Goal: Task Accomplishment & Management: Use online tool/utility

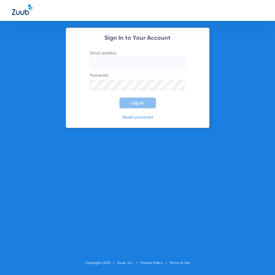
click at [136, 64] on input "Email address" at bounding box center [138, 63] width 96 height 10
click at [136, 63] on input "Email address" at bounding box center [138, 63] width 96 height 10
type input "C"
type input "cortiz@theriodental.com"
click at [120, 97] on button "Log In" at bounding box center [138, 102] width 36 height 11
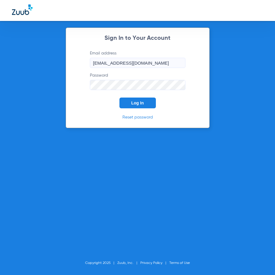
click at [142, 99] on button "Log In" at bounding box center [138, 102] width 36 height 11
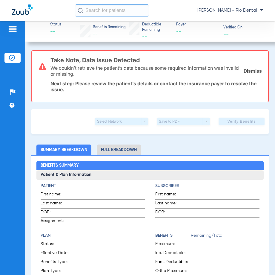
click at [115, 14] on input "text" at bounding box center [112, 10] width 75 height 12
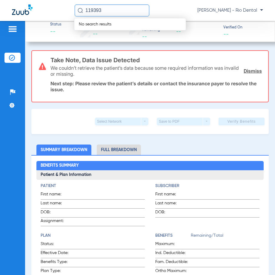
drag, startPoint x: 120, startPoint y: 13, endPoint x: 77, endPoint y: 15, distance: 43.1
click at [77, 15] on input "119393" at bounding box center [112, 10] width 75 height 12
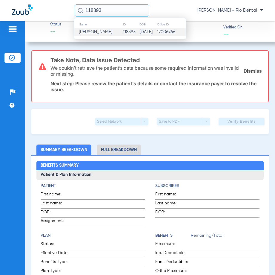
type input "118393"
click at [99, 30] on table "Name ID DOB Office ID Ashley Womack 118393 08/08/2000 17006766" at bounding box center [129, 28] width 111 height 15
click at [99, 30] on span "Ashley Womack" at bounding box center [95, 32] width 33 height 4
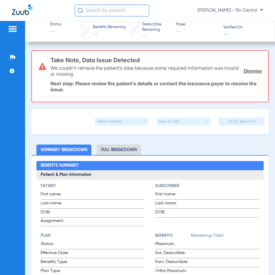
click at [110, 10] on input "text" at bounding box center [112, 10] width 75 height 12
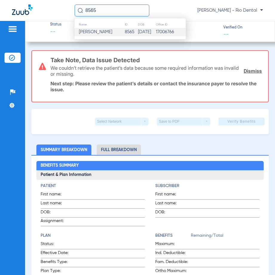
type input "8565"
click at [125, 34] on td "8565" at bounding box center [131, 32] width 13 height 8
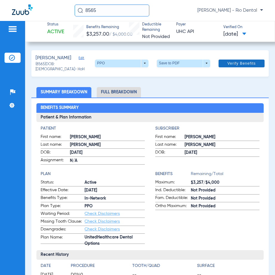
click at [253, 62] on span at bounding box center [242, 63] width 46 height 14
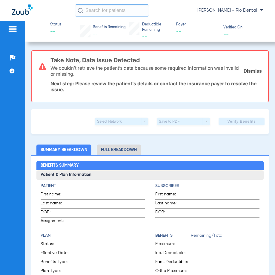
click at [111, 12] on input "text" at bounding box center [112, 10] width 75 height 12
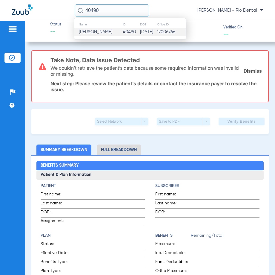
type input "40490"
click at [123, 31] on td "40490" at bounding box center [131, 32] width 17 height 8
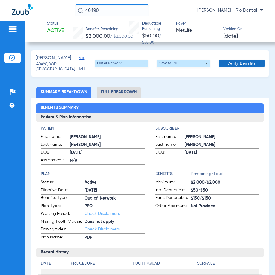
click at [231, 62] on span "Verify Benefits" at bounding box center [242, 63] width 28 height 5
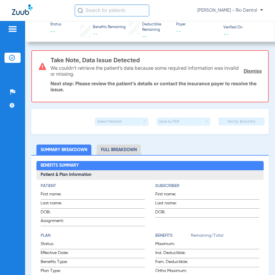
click at [133, 11] on input "text" at bounding box center [112, 10] width 75 height 12
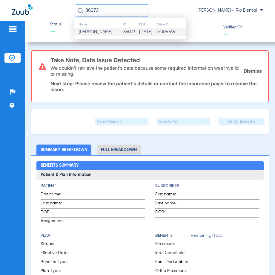
type input "86073"
click at [123, 33] on td "86073" at bounding box center [131, 32] width 16 height 8
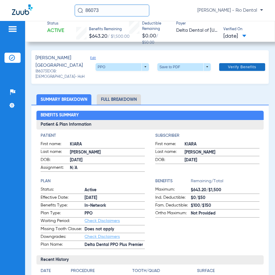
drag, startPoint x: 251, startPoint y: 65, endPoint x: 271, endPoint y: 70, distance: 20.0
click at [252, 65] on button "Verify Benefits" at bounding box center [242, 67] width 46 height 8
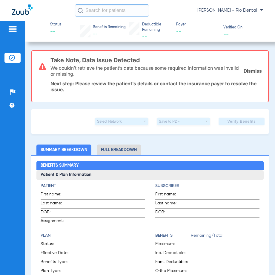
click at [120, 11] on input "text" at bounding box center [112, 10] width 75 height 12
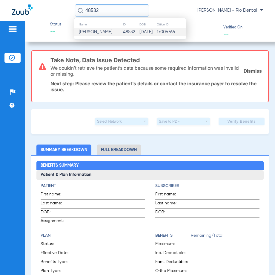
type input "48532"
click at [124, 32] on td "48532" at bounding box center [131, 32] width 16 height 8
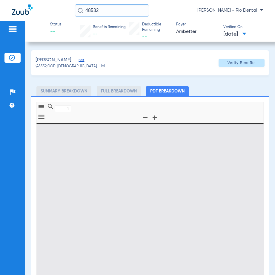
type input "0"
select select "page-width"
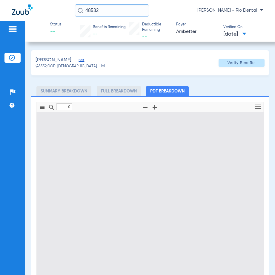
type input "1"
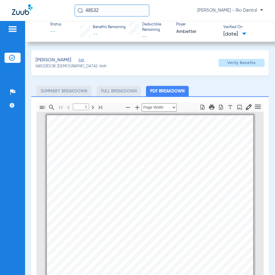
scroll to position [3, 0]
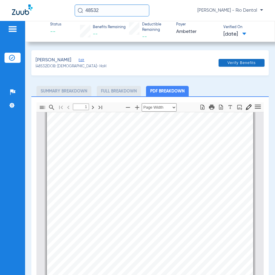
click at [233, 63] on span "Verify Benefits" at bounding box center [242, 62] width 28 height 5
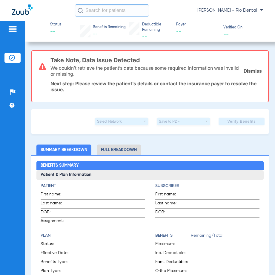
click at [134, 11] on input "text" at bounding box center [112, 10] width 75 height 12
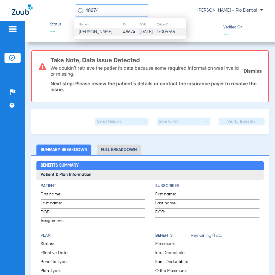
type input "48674"
click at [140, 34] on td "08/22/2006" at bounding box center [147, 32] width 17 height 8
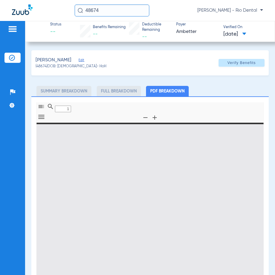
type input "0"
select select "page-width"
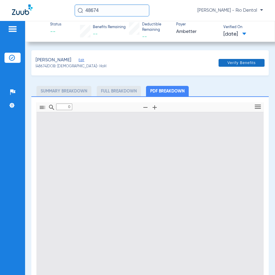
type input "1"
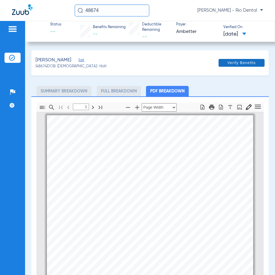
scroll to position [3, 0]
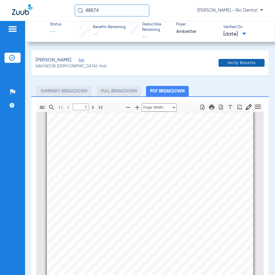
click at [256, 62] on span at bounding box center [242, 63] width 46 height 14
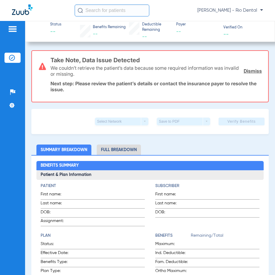
click at [118, 11] on input "text" at bounding box center [112, 10] width 75 height 12
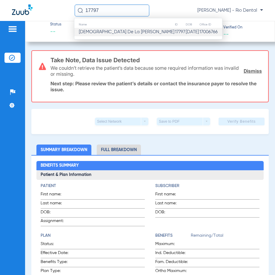
type input "17797"
click at [186, 35] on td "[DATE]" at bounding box center [193, 32] width 14 height 8
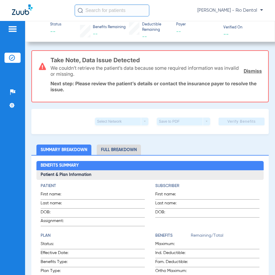
click at [114, 10] on input "text" at bounding box center [112, 10] width 75 height 12
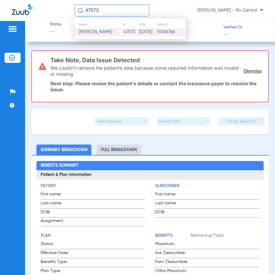
type input "47573"
click at [125, 31] on td "47573" at bounding box center [131, 32] width 16 height 8
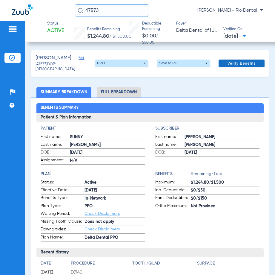
click at [248, 64] on span "Verify Benefits" at bounding box center [242, 63] width 28 height 5
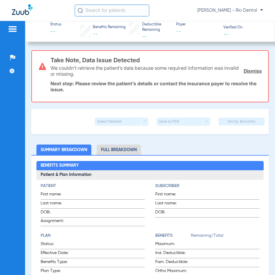
click at [120, 12] on input "text" at bounding box center [112, 10] width 75 height 12
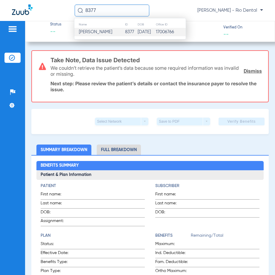
type input "8377"
click at [113, 33] on td "[PERSON_NAME]" at bounding box center [99, 32] width 51 height 8
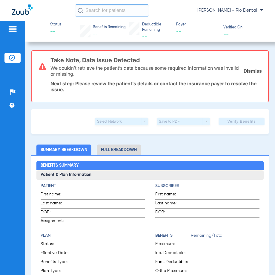
click at [127, 8] on input "text" at bounding box center [112, 10] width 75 height 12
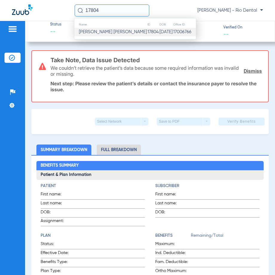
type input "17804"
click at [147, 31] on td "17804" at bounding box center [153, 32] width 12 height 8
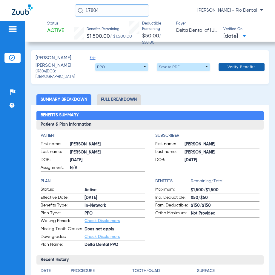
click at [242, 65] on span "Verify Benefits" at bounding box center [242, 67] width 28 height 5
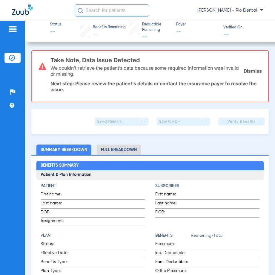
click at [117, 13] on input "text" at bounding box center [112, 10] width 75 height 12
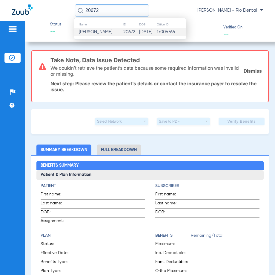
type input "20672"
click at [127, 31] on td "20672" at bounding box center [131, 32] width 16 height 8
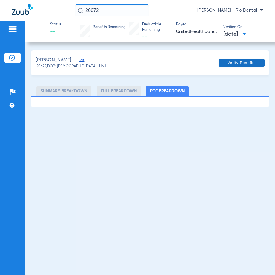
click at [245, 61] on span "Verify Benefits" at bounding box center [242, 62] width 28 height 5
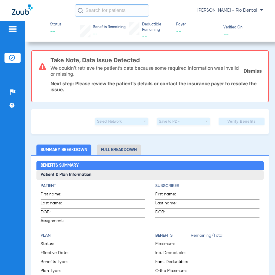
click at [126, 10] on input "text" at bounding box center [112, 10] width 75 height 12
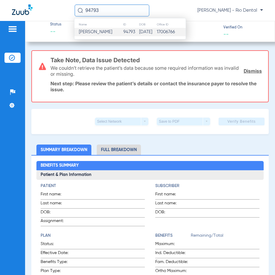
type input "94793"
click at [107, 35] on td "[PERSON_NAME]" at bounding box center [98, 32] width 49 height 8
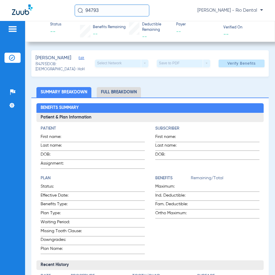
click at [250, 67] on span at bounding box center [242, 63] width 46 height 14
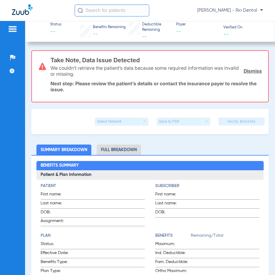
click at [130, 9] on input "text" at bounding box center [112, 10] width 75 height 12
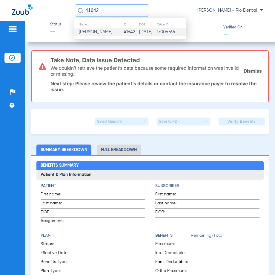
type input "41642"
click at [160, 32] on td "17006766" at bounding box center [171, 32] width 29 height 8
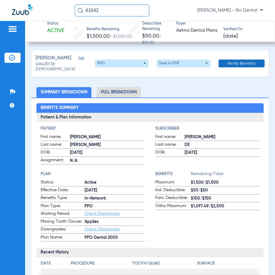
click at [242, 67] on span at bounding box center [242, 63] width 46 height 14
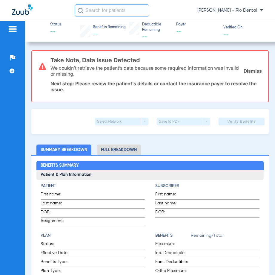
click at [105, 12] on input "text" at bounding box center [112, 10] width 75 height 12
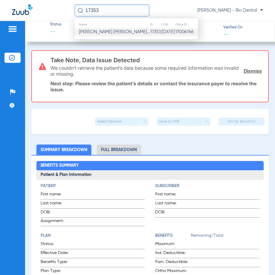
type input "17353"
click at [86, 32] on span "[PERSON_NAME] [PERSON_NAME]..." at bounding box center [114, 32] width 71 height 4
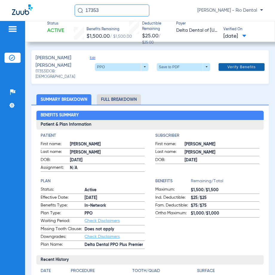
click at [240, 65] on span "Verify Benefits" at bounding box center [242, 67] width 28 height 5
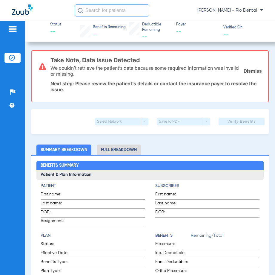
click at [105, 11] on input "text" at bounding box center [112, 10] width 75 height 12
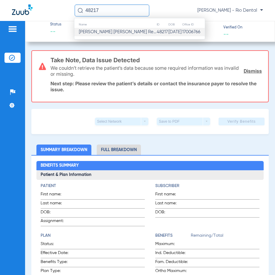
type input "48217"
click at [129, 31] on span "[PERSON_NAME] [PERSON_NAME] Re..." at bounding box center [117, 32] width 77 height 4
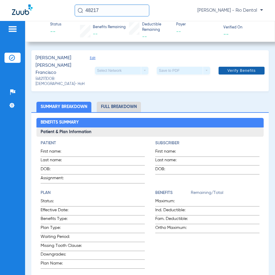
click at [245, 68] on span "Verify Benefits" at bounding box center [242, 70] width 28 height 5
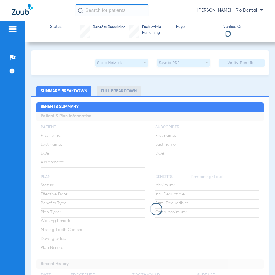
click at [121, 11] on input "text" at bounding box center [112, 10] width 75 height 12
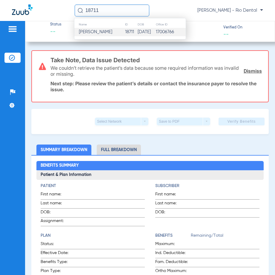
type input "18711"
click at [112, 32] on span "[PERSON_NAME]" at bounding box center [95, 32] width 33 height 4
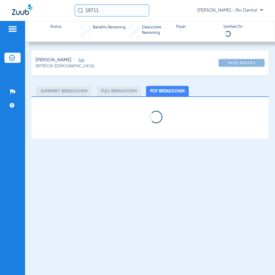
select select "page-width"
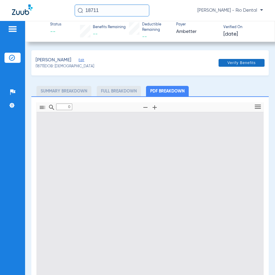
type input "1"
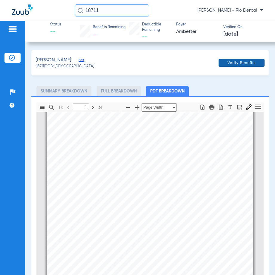
click at [250, 62] on span "Verify Benefits" at bounding box center [242, 62] width 28 height 5
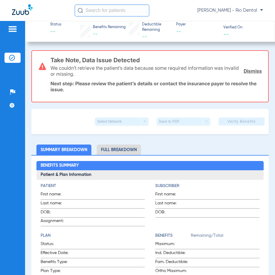
click at [119, 7] on input "text" at bounding box center [112, 10] width 75 height 12
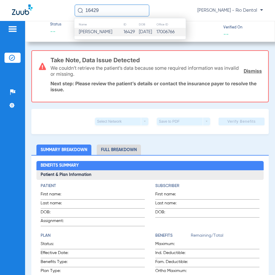
type input "16429"
click at [147, 34] on td "[DATE]" at bounding box center [148, 32] width 18 height 8
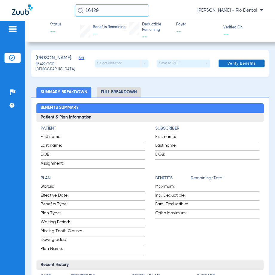
click at [242, 68] on span at bounding box center [242, 63] width 46 height 14
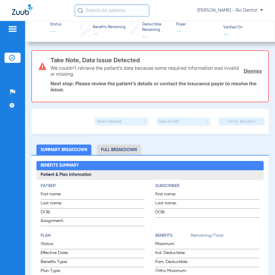
click at [108, 10] on input "text" at bounding box center [112, 10] width 75 height 12
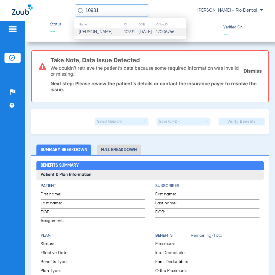
type input "10931"
click at [112, 31] on td "[PERSON_NAME]" at bounding box center [99, 32] width 50 height 8
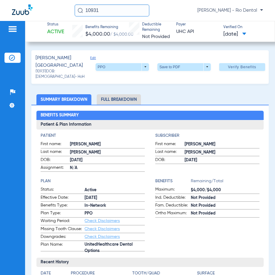
click at [244, 65] on span "Verify Benefits" at bounding box center [242, 67] width 28 height 5
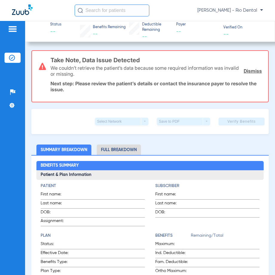
click at [126, 13] on input "text" at bounding box center [112, 10] width 75 height 12
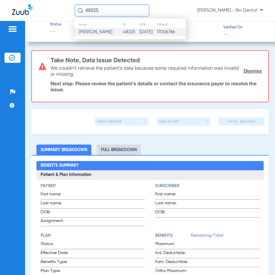
type input "48325"
click at [142, 32] on td "[DATE]" at bounding box center [147, 32] width 17 height 8
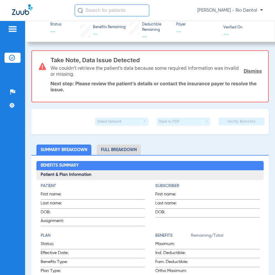
click at [132, 12] on input "text" at bounding box center [112, 10] width 75 height 12
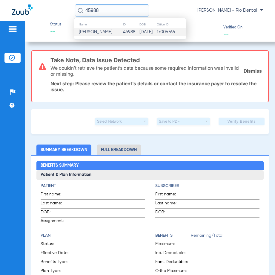
type input "45988"
click at [131, 32] on td "45988" at bounding box center [131, 32] width 16 height 8
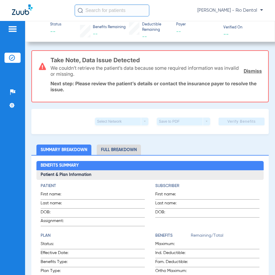
click at [113, 11] on input "text" at bounding box center [112, 10] width 75 height 12
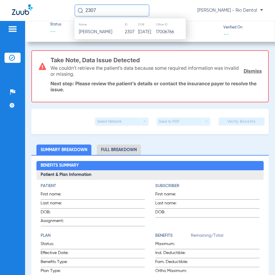
type input "2307"
click at [126, 31] on td "2307" at bounding box center [131, 32] width 13 height 8
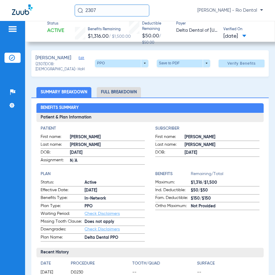
click at [245, 67] on span at bounding box center [242, 63] width 46 height 14
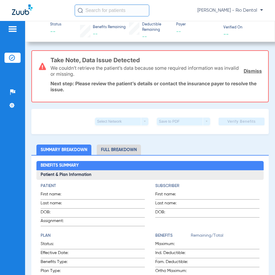
click at [115, 11] on input "text" at bounding box center [112, 10] width 75 height 12
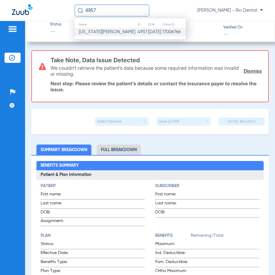
type input "4957"
click at [112, 30] on span "[US_STATE][PERSON_NAME]" at bounding box center [107, 32] width 56 height 4
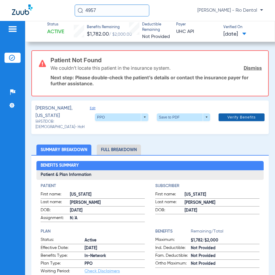
click at [244, 115] on span "Verify Benefits" at bounding box center [242, 117] width 28 height 5
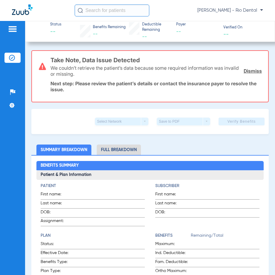
click at [115, 11] on input "text" at bounding box center [112, 10] width 75 height 12
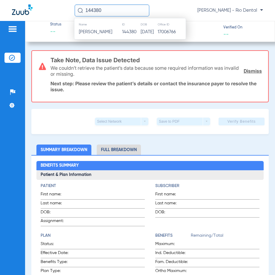
type input "144380"
click at [120, 37] on div "Name ID DOB Office ID [PERSON_NAME] 144380 [DATE] 17006766" at bounding box center [130, 29] width 112 height 22
click at [127, 34] on td "144380" at bounding box center [131, 32] width 19 height 8
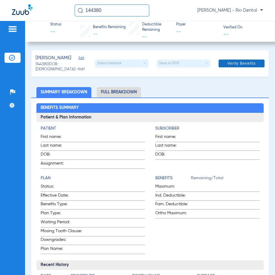
click at [237, 67] on span at bounding box center [242, 63] width 46 height 14
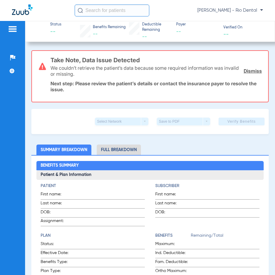
click at [135, 10] on input "text" at bounding box center [112, 10] width 75 height 12
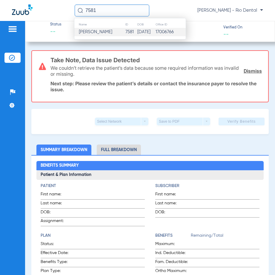
type input "7581"
click at [144, 35] on td "[DATE]" at bounding box center [146, 32] width 18 height 8
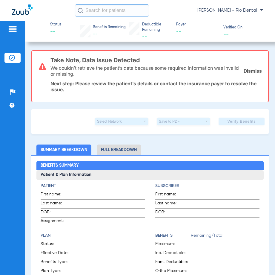
click at [125, 14] on input "text" at bounding box center [112, 10] width 75 height 12
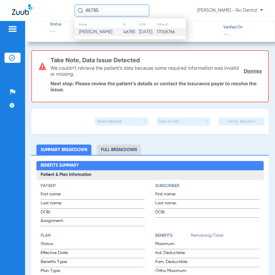
type input "46785"
click at [135, 36] on td "46785" at bounding box center [131, 32] width 16 height 8
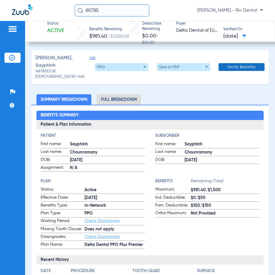
drag, startPoint x: 235, startPoint y: 64, endPoint x: 258, endPoint y: 67, distance: 22.6
click at [237, 65] on span "Verify Benefits" at bounding box center [242, 67] width 28 height 5
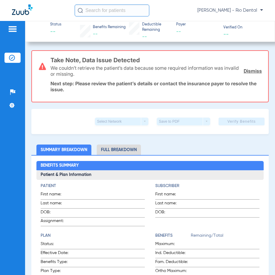
click at [101, 9] on input "text" at bounding box center [112, 10] width 75 height 12
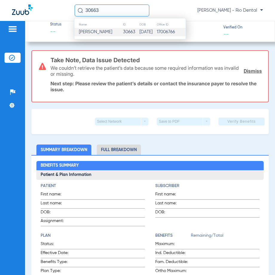
type input "30663"
click at [112, 31] on span "[PERSON_NAME]" at bounding box center [95, 32] width 33 height 4
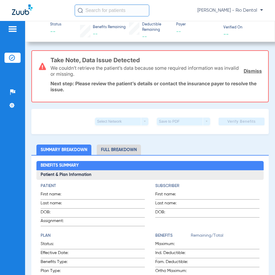
click at [139, 12] on input "text" at bounding box center [112, 10] width 75 height 12
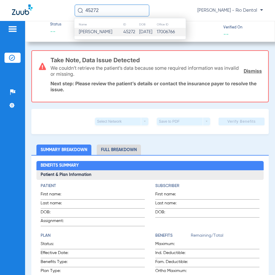
click at [143, 29] on td "[DATE]" at bounding box center [148, 32] width 18 height 8
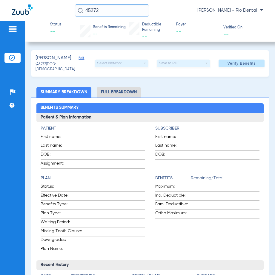
drag, startPoint x: 114, startPoint y: 16, endPoint x: 102, endPoint y: 14, distance: 12.4
click at [102, 14] on div "45272 [PERSON_NAME] - Rio Dental" at bounding box center [137, 10] width 275 height 21
drag, startPoint x: 100, startPoint y: 13, endPoint x: 71, endPoint y: 16, distance: 28.5
click at [71, 16] on div "45272 [PERSON_NAME] - Rio Dental" at bounding box center [137, 10] width 275 height 21
click at [113, 13] on input "48572" at bounding box center [112, 10] width 75 height 12
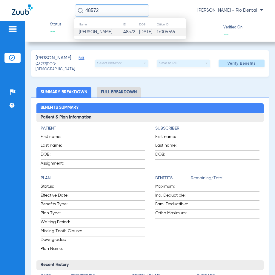
type input "48572"
click at [112, 34] on span "[PERSON_NAME]" at bounding box center [95, 32] width 33 height 4
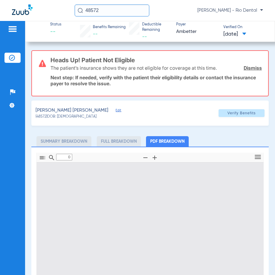
type input "1"
